Goal: Task Accomplishment & Management: Use online tool/utility

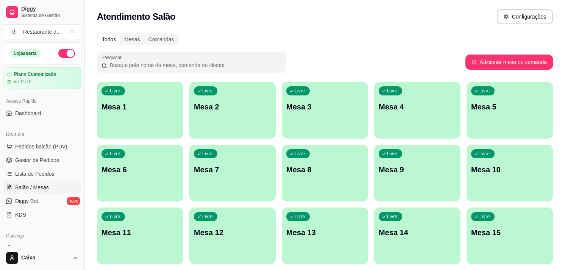
scroll to position [34, 0]
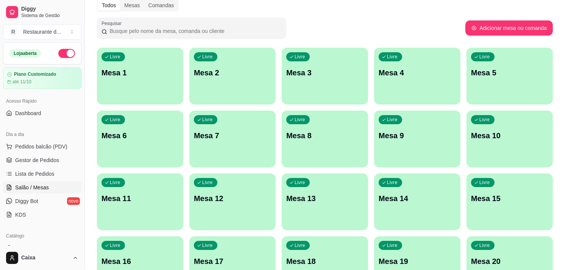
click at [77, 239] on div "Catálogo Produtos Complementos" at bounding box center [42, 249] width 85 height 44
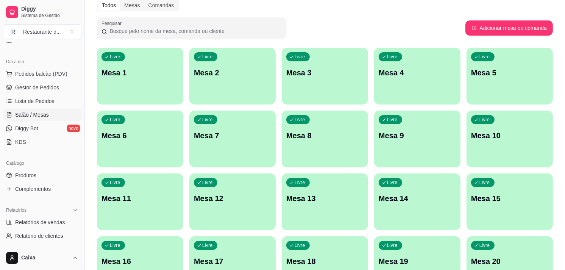
scroll to position [84, 0]
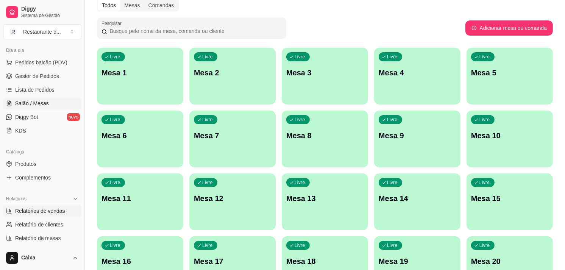
click at [57, 211] on span "Relatórios de vendas" at bounding box center [40, 211] width 50 height 8
select select "ALL"
select select "0"
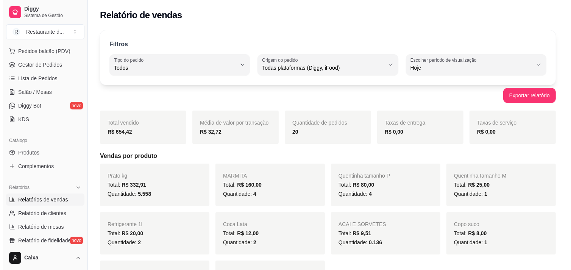
scroll to position [61, 0]
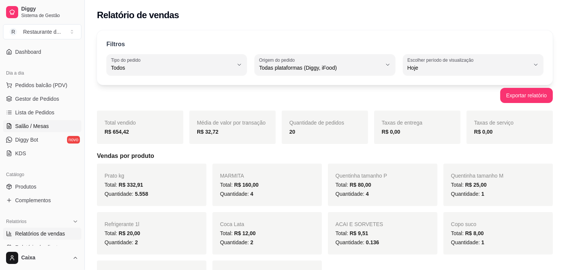
click at [37, 127] on span "Salão / Mesas" at bounding box center [32, 126] width 34 height 8
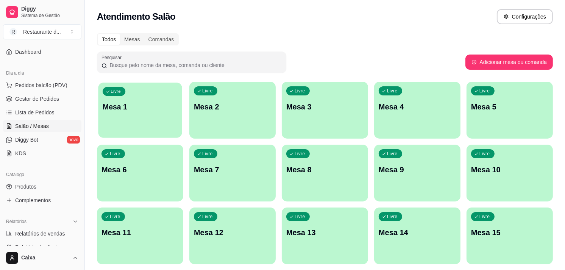
click at [122, 105] on p "Mesa 1" at bounding box center [140, 107] width 75 height 10
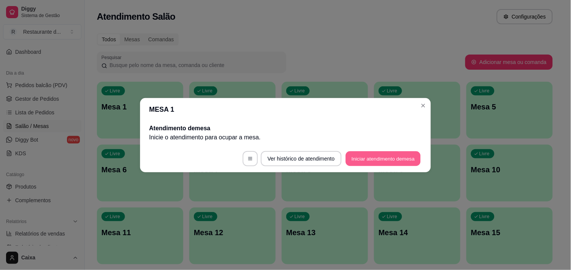
click at [396, 161] on button "Iniciar atendimento de mesa" at bounding box center [383, 158] width 75 height 15
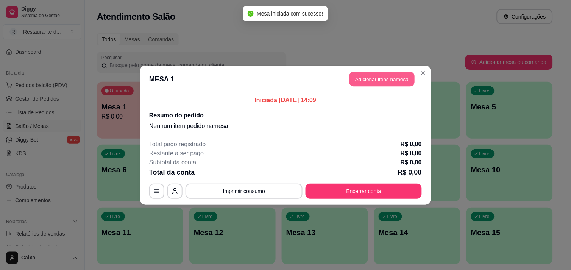
click at [387, 80] on button "Adicionar itens na mesa" at bounding box center [382, 79] width 65 height 15
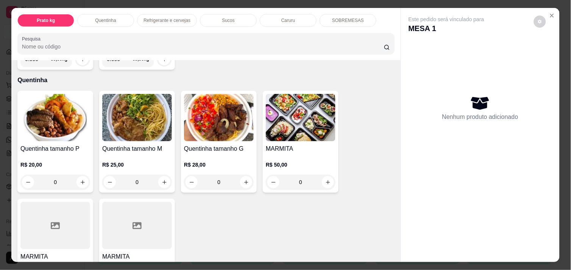
scroll to position [135, 0]
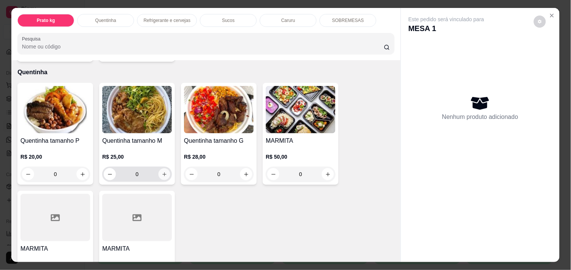
click at [161, 174] on button "increase-product-quantity" at bounding box center [165, 175] width 12 height 12
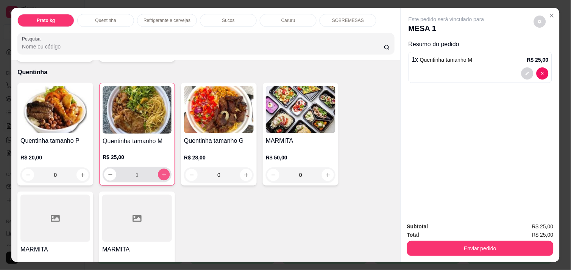
click at [161, 174] on icon "increase-product-quantity" at bounding box center [164, 175] width 6 height 6
type input "2"
click at [80, 172] on icon "increase-product-quantity" at bounding box center [83, 175] width 6 height 6
type input "1"
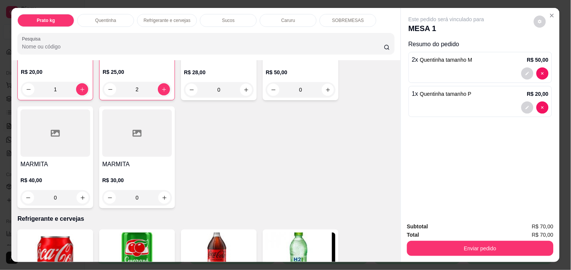
scroll to position [236, 0]
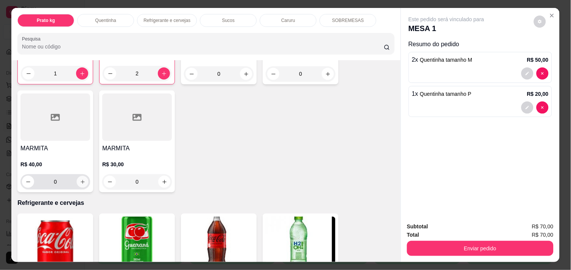
click at [80, 179] on icon "increase-product-quantity" at bounding box center [83, 182] width 6 height 6
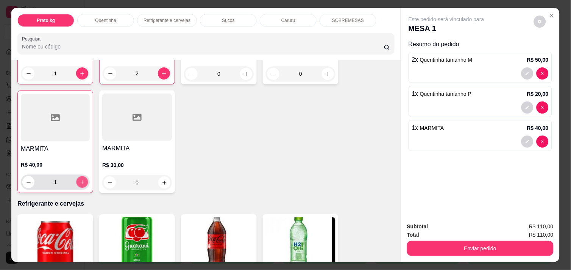
click at [80, 180] on icon "increase-product-quantity" at bounding box center [83, 183] width 6 height 6
type input "2"
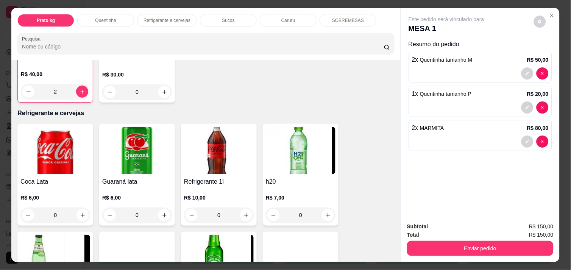
scroll to position [337, 0]
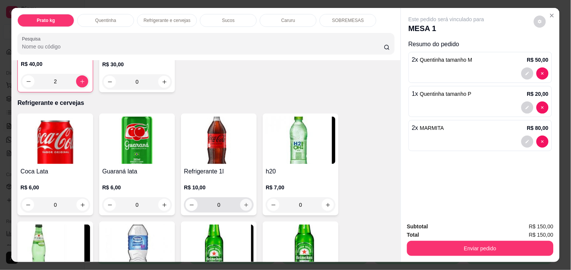
click at [244, 202] on icon "increase-product-quantity" at bounding box center [247, 205] width 6 height 6
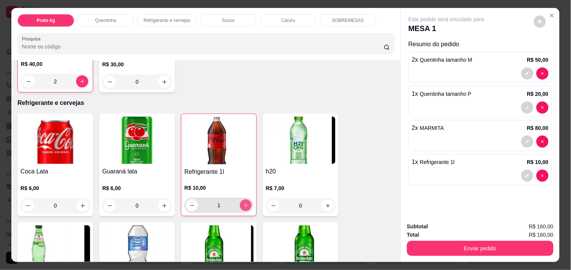
click at [243, 203] on icon "increase-product-quantity" at bounding box center [246, 206] width 6 height 6
type input "2"
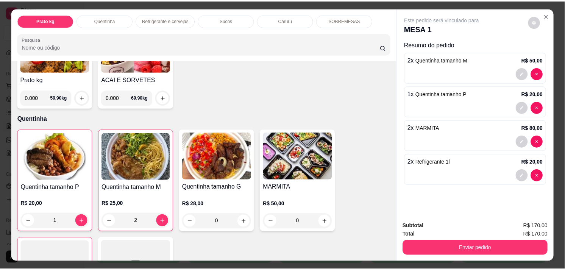
scroll to position [84, 0]
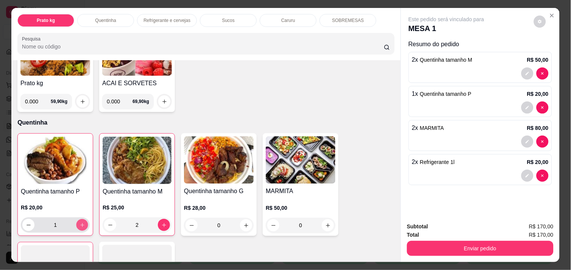
click at [80, 222] on icon "increase-product-quantity" at bounding box center [83, 225] width 6 height 6
type input "2"
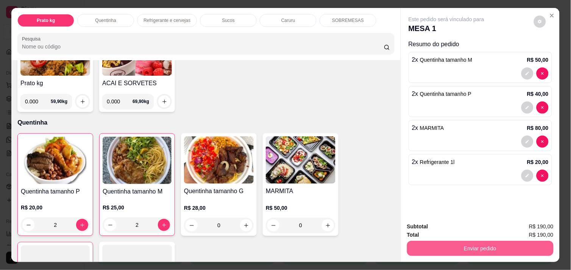
click at [451, 243] on button "Enviar pedido" at bounding box center [480, 248] width 147 height 15
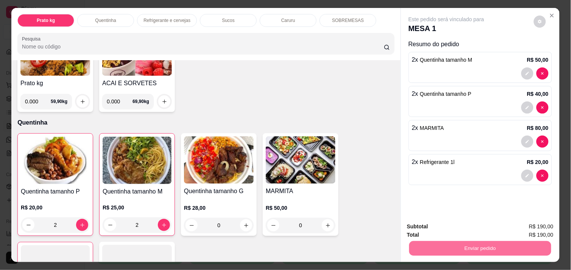
click at [444, 229] on button "Não registrar e enviar pedido" at bounding box center [455, 227] width 79 height 14
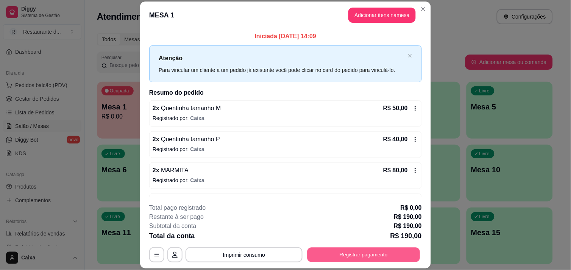
click at [399, 258] on button "Registrar pagamento" at bounding box center [364, 255] width 113 height 15
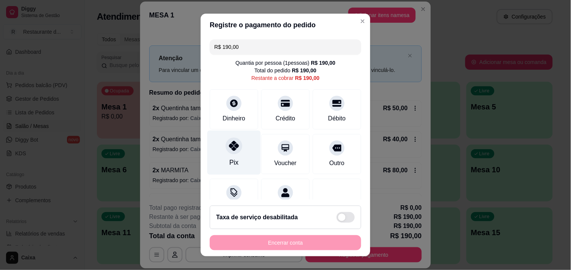
click at [229, 149] on icon at bounding box center [234, 146] width 10 height 10
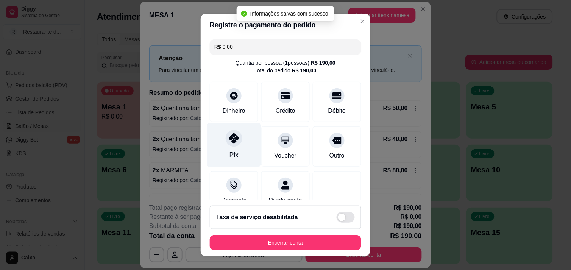
type input "R$ 0,00"
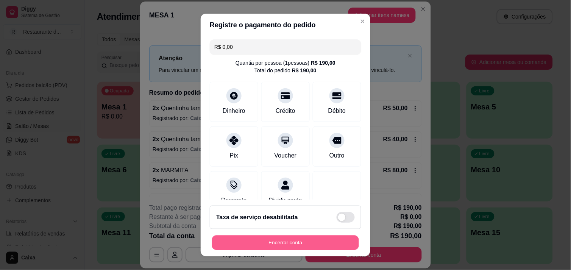
click at [271, 246] on button "Encerrar conta" at bounding box center [285, 243] width 147 height 15
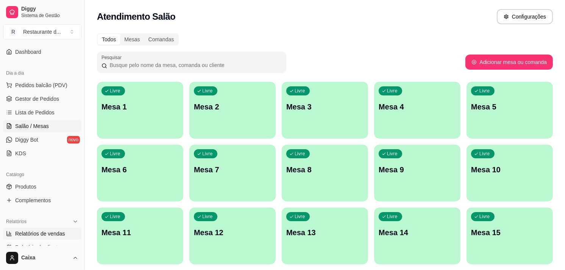
click at [62, 234] on span "Relatórios de vendas" at bounding box center [40, 234] width 50 height 8
select select "ALL"
select select "0"
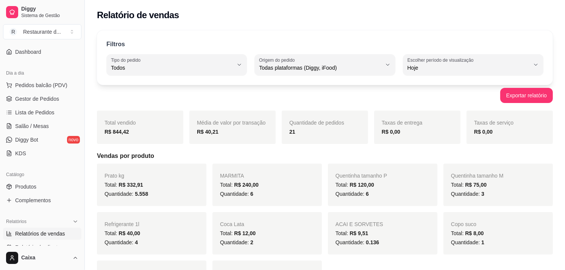
scroll to position [78, 0]
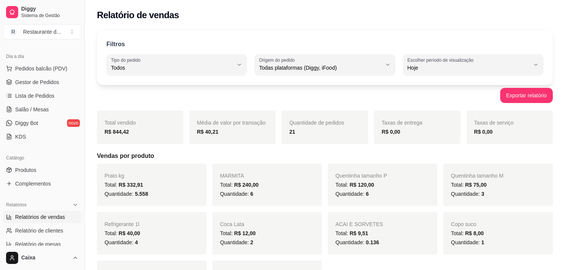
click at [189, 226] on div "Refrigerante 1l Total: R$ 40,00 Quantidade: 4" at bounding box center [152, 233] width 110 height 42
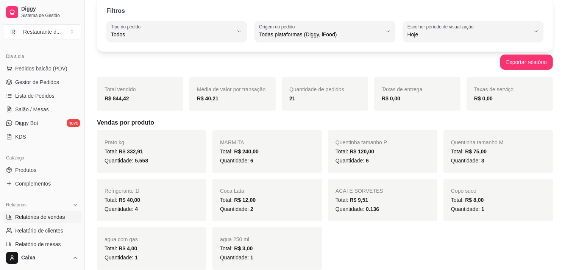
scroll to position [50, 0]
